Goal: Find contact information: Find contact information

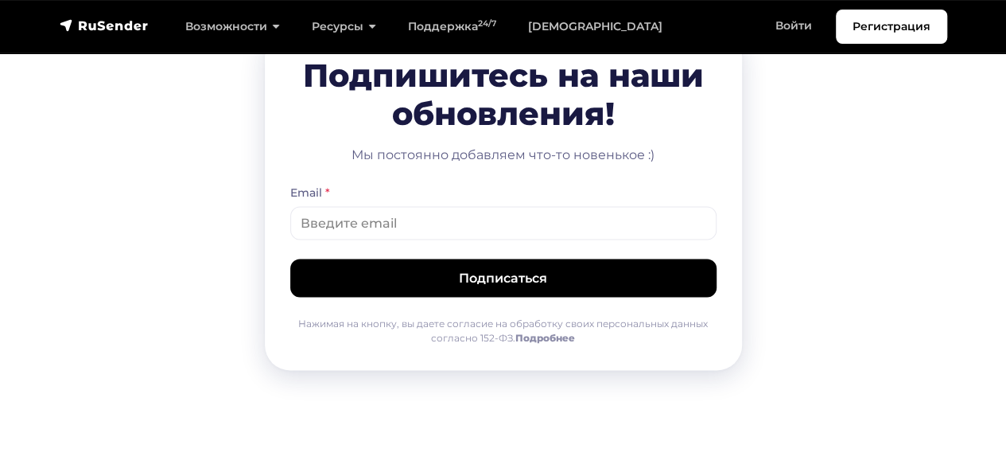
scroll to position [7908, 0]
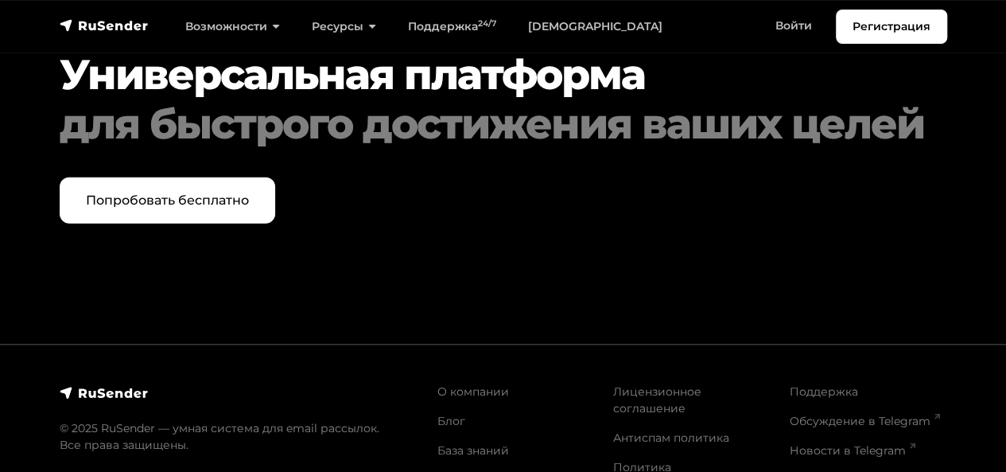
drag, startPoint x: 1017, startPoint y: 335, endPoint x: 1017, endPoint y: 476, distance: 141.6
click at [464, 384] on link "О компании" at bounding box center [473, 391] width 72 height 14
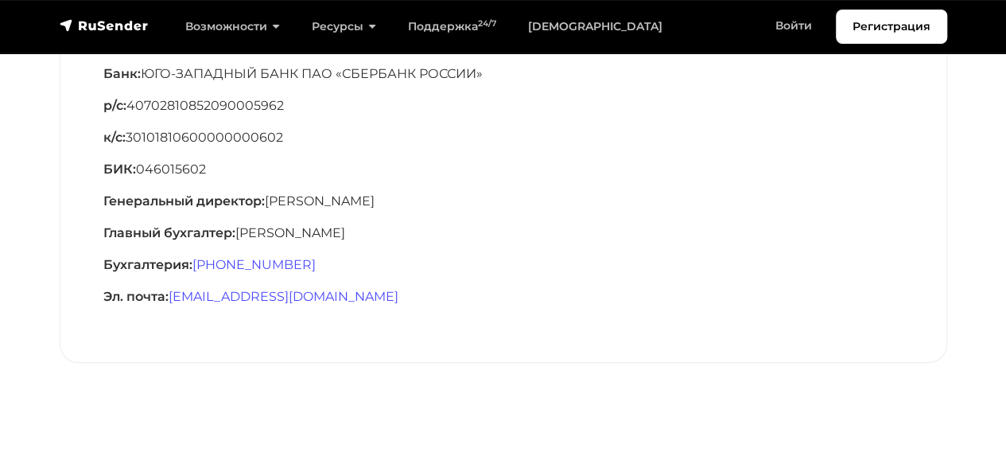
scroll to position [503, 0]
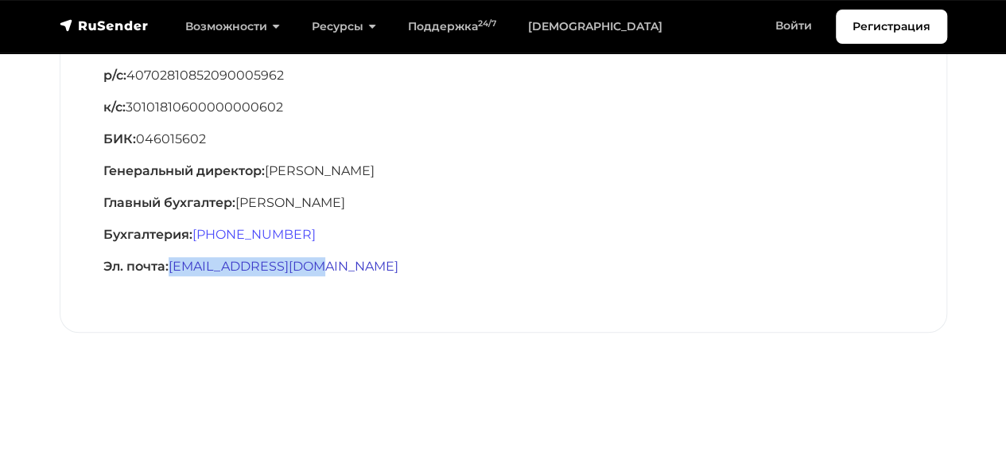
drag, startPoint x: 332, startPoint y: 266, endPoint x: 172, endPoint y: 270, distance: 159.9
click at [172, 270] on p "Эл. почта: [EMAIL_ADDRESS][DOMAIN_NAME]" at bounding box center [503, 266] width 800 height 19
copy link "[EMAIL_ADDRESS][DOMAIN_NAME]"
